Goal: Entertainment & Leisure: Browse casually

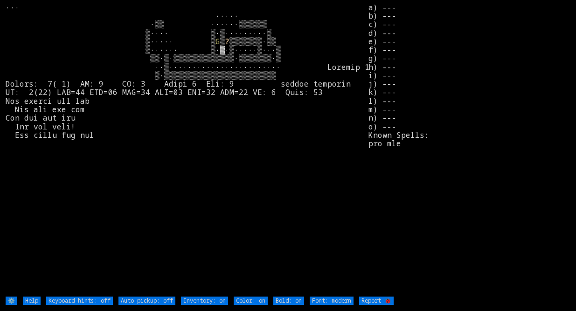
type off "Auto-pickup: on"
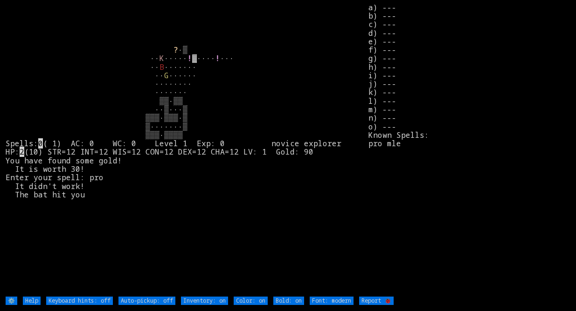
type off "Auto-pickup: on"
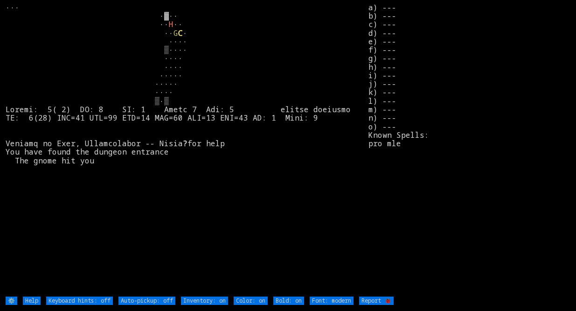
type off "Auto-pickup: on"
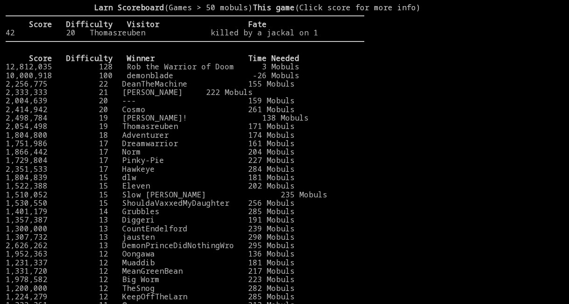
click at [252, 20] on larn "Larn Scoreboard (Games > 50 mobuls) This game (Click score for more info) Score…" at bounding box center [185, 146] width 358 height 286
